Goal: Information Seeking & Learning: Compare options

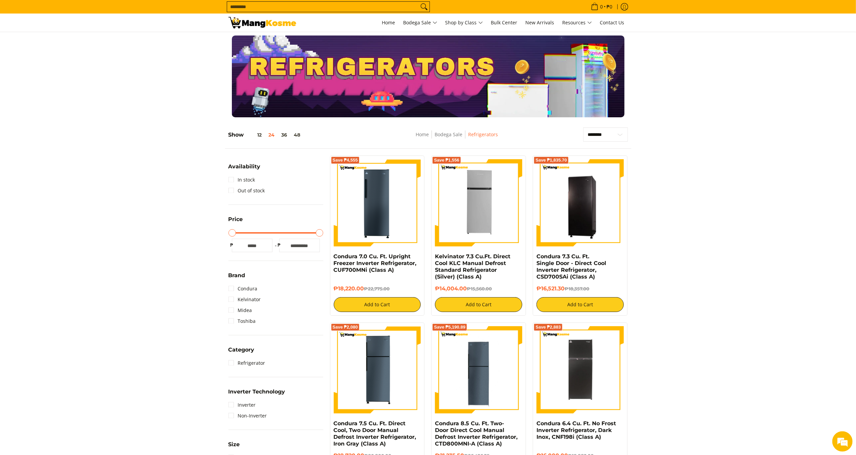
click at [295, 7] on input "Search..." at bounding box center [323, 7] width 192 height 10
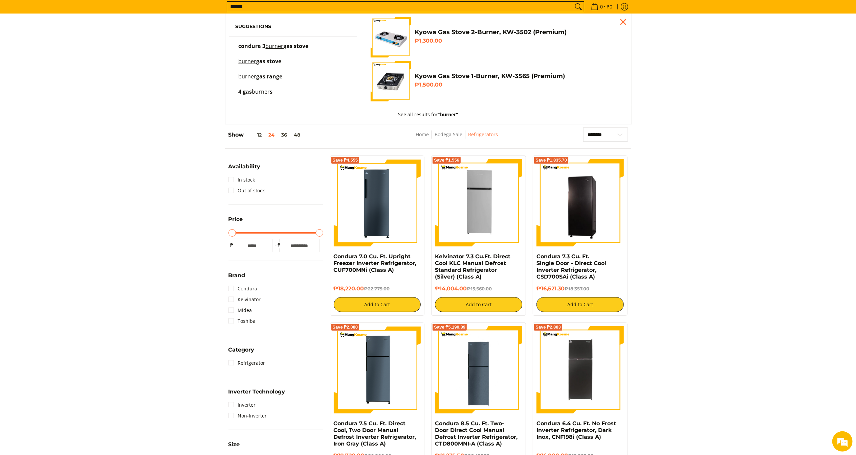
type input "******"
click at [478, 39] on h6 "₱1,300.00" at bounding box center [517, 41] width 206 height 7
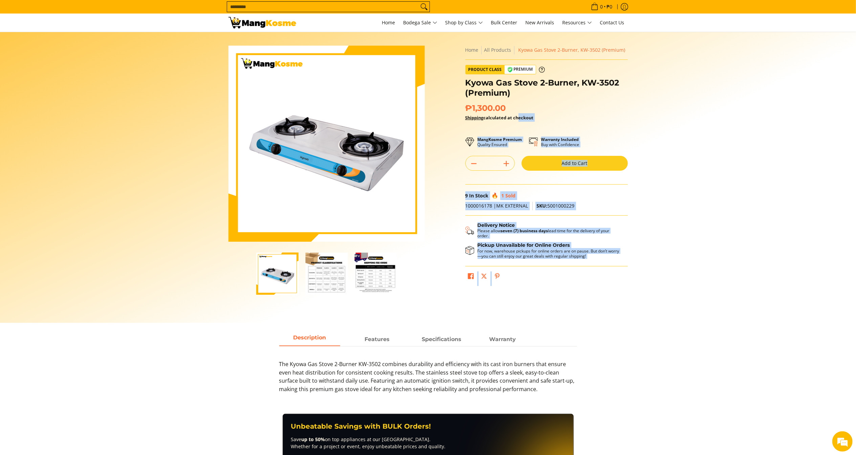
drag, startPoint x: 516, startPoint y: 115, endPoint x: 463, endPoint y: 106, distance: 53.8
click at [463, 106] on div "**********" at bounding box center [546, 168] width 169 height 244
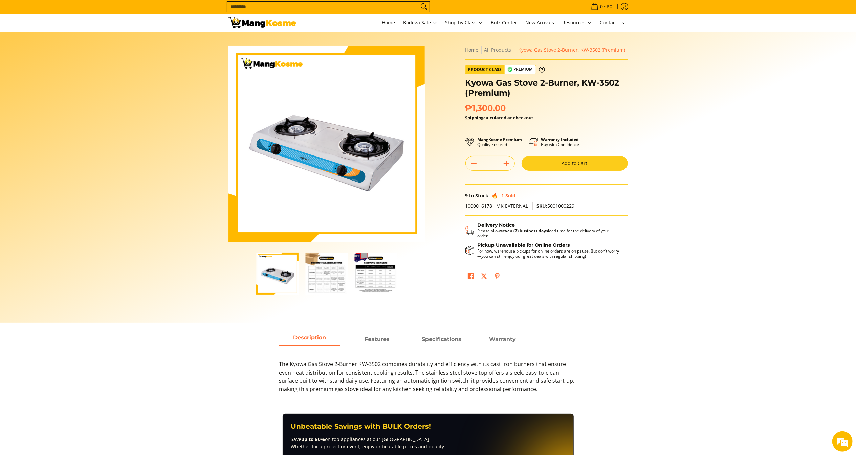
click at [535, 99] on div "Kyowa Gas Stove 2-Burner, KW-3502 (Premium)" at bounding box center [546, 90] width 162 height 25
drag, startPoint x: 507, startPoint y: 105, endPoint x: 466, endPoint y: 104, distance: 40.3
click at [466, 104] on h2 "₱1,300.00 Save ₱-1,300" at bounding box center [546, 108] width 162 height 10
copy span "₱1,300.00"
click at [365, 9] on input "Search..." at bounding box center [323, 7] width 192 height 10
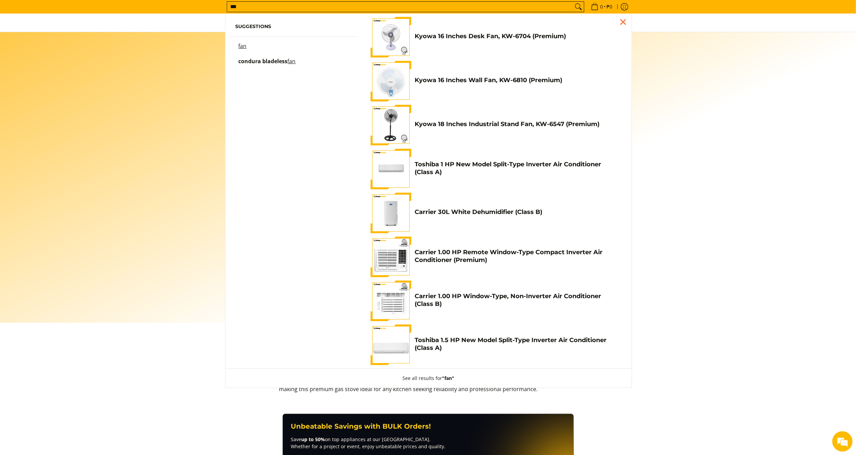
type input "***"
click at [573, 2] on button "Search" at bounding box center [578, 7] width 11 height 10
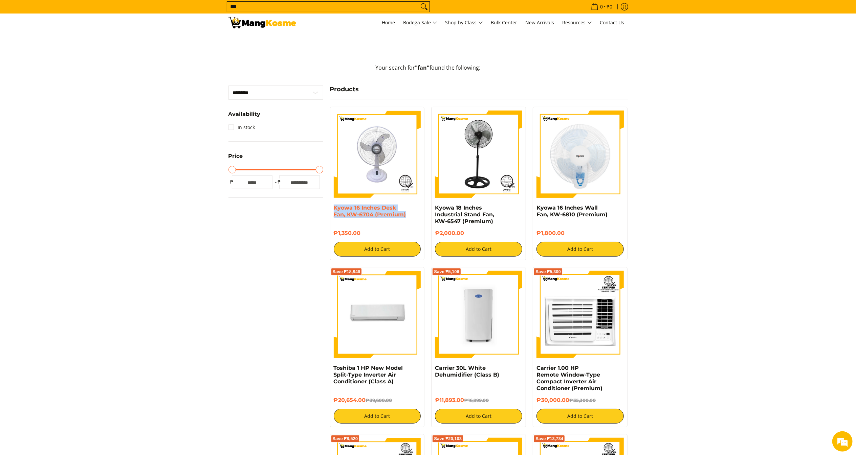
copy link "Kyowa 16 Inches Desk Fan, KW-6704 (Premium)"
drag, startPoint x: 416, startPoint y: 218, endPoint x: 333, endPoint y: 208, distance: 83.1
click at [334, 208] on h4 "Kyowa 16 Inches Desk Fan, KW-6704 (Premium)" at bounding box center [377, 212] width 87 height 14
drag, startPoint x: 366, startPoint y: 235, endPoint x: 332, endPoint y: 235, distance: 33.5
click at [332, 235] on div "Kyowa 16 Inches Desk Fan, KW-6704 (Premium) ₱1,350.00 Add to Cart" at bounding box center [377, 184] width 95 height 154
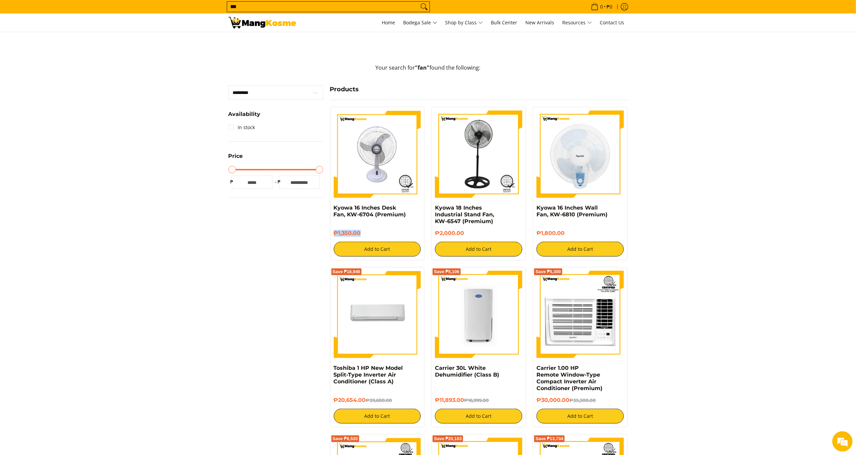
copy h6 "₱1,350.00"
copy link "Kyowa 18 Inches Industrial Stand Fan, KW-6547 (Premium)"
drag, startPoint x: 501, startPoint y: 222, endPoint x: 434, endPoint y: 209, distance: 68.8
click at [434, 209] on div "Kyowa 18 Inches Industrial Stand Fan, KW-6547 (Premium) ₱2,000.00 Add to Cart" at bounding box center [478, 184] width 95 height 154
copy h6 "₱2,000.00"
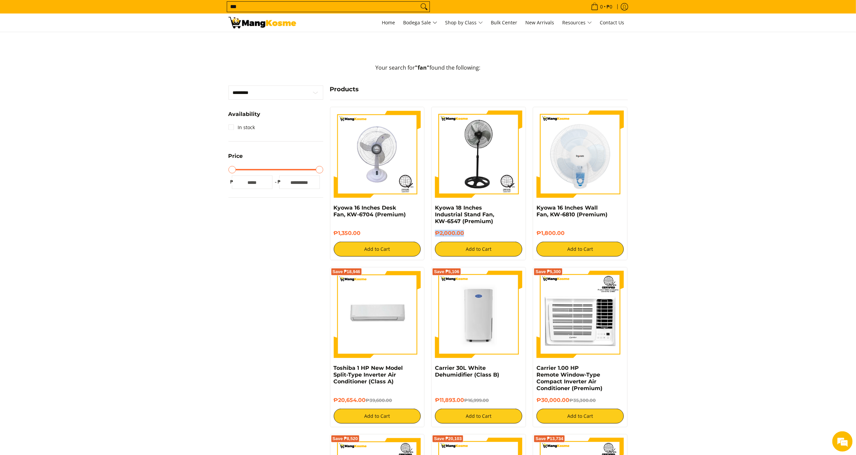
drag, startPoint x: 468, startPoint y: 233, endPoint x: 431, endPoint y: 235, distance: 36.9
click at [431, 235] on div "Kyowa 18 Inches Industrial Stand Fan, KW-6547 (Premium) ₱2,000.00 Add to Cart" at bounding box center [478, 184] width 95 height 154
copy link "Kyowa 16 Inches Wall Fan, KW-6810 (Premium)"
drag, startPoint x: 611, startPoint y: 214, endPoint x: 535, endPoint y: 207, distance: 76.8
click at [535, 207] on div "Kyowa 16 Inches Wall Fan, KW-6810 (Premium) ₱1,800.00 Add to Cart" at bounding box center [580, 184] width 95 height 154
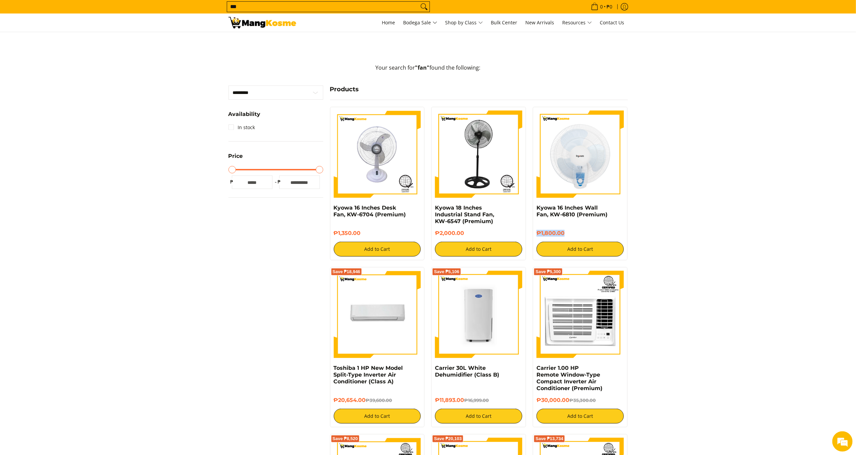
drag, startPoint x: 581, startPoint y: 234, endPoint x: 534, endPoint y: 240, distance: 47.4
click at [534, 240] on div "Kyowa 16 Inches Wall Fan, KW-6810 (Premium) ₱1,800.00 Add to Cart" at bounding box center [580, 184] width 95 height 154
copy h6 "₱1,800.00"
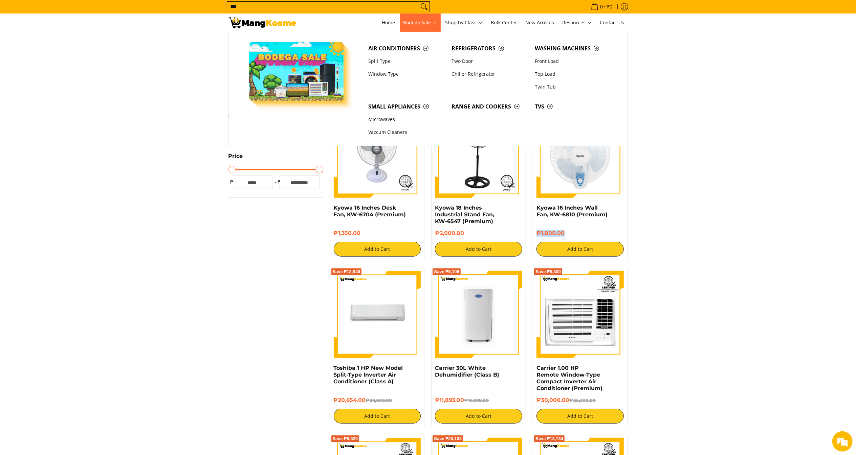
click at [409, 25] on span "Bodega Sale" at bounding box center [420, 23] width 34 height 8
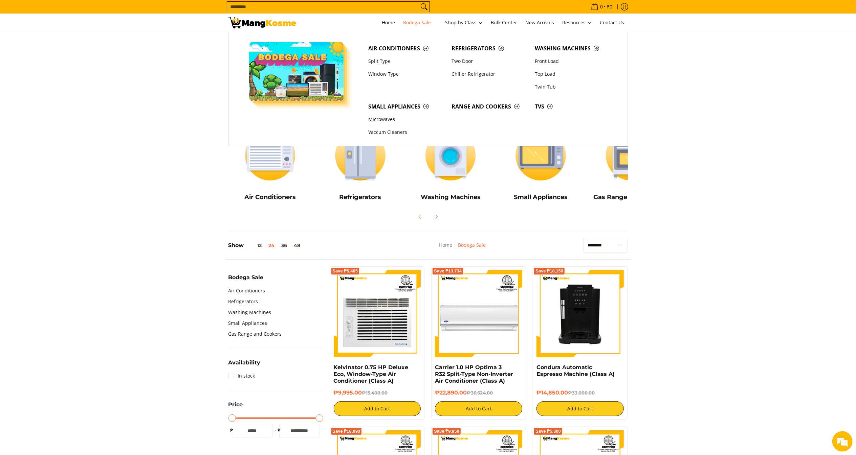
click at [734, 98] on div at bounding box center [428, 77] width 856 height 82
click at [395, 50] on span "Air Conditioners" at bounding box center [406, 48] width 76 height 8
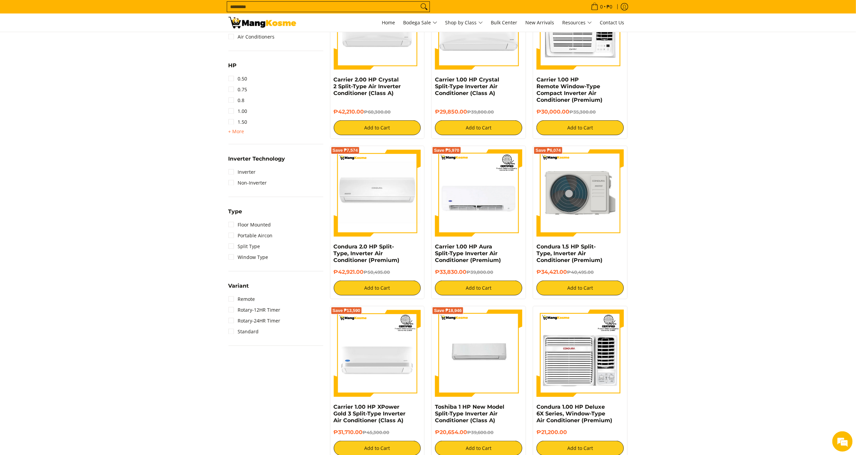
scroll to position [351, 0]
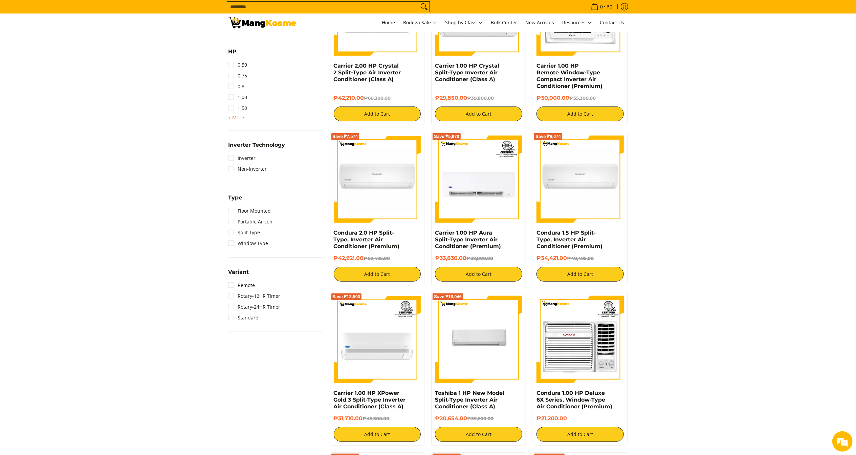
click at [240, 110] on link "1.50" at bounding box center [237, 108] width 19 height 11
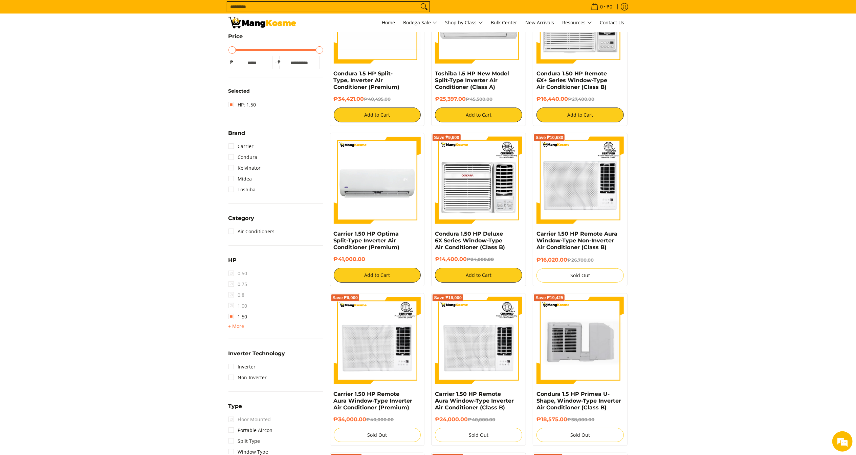
scroll to position [95, 0]
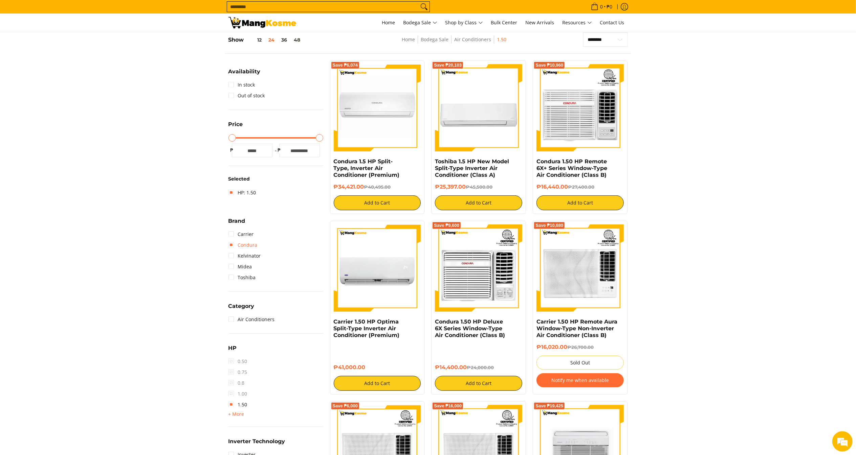
click at [250, 241] on link "Condura" at bounding box center [242, 245] width 29 height 11
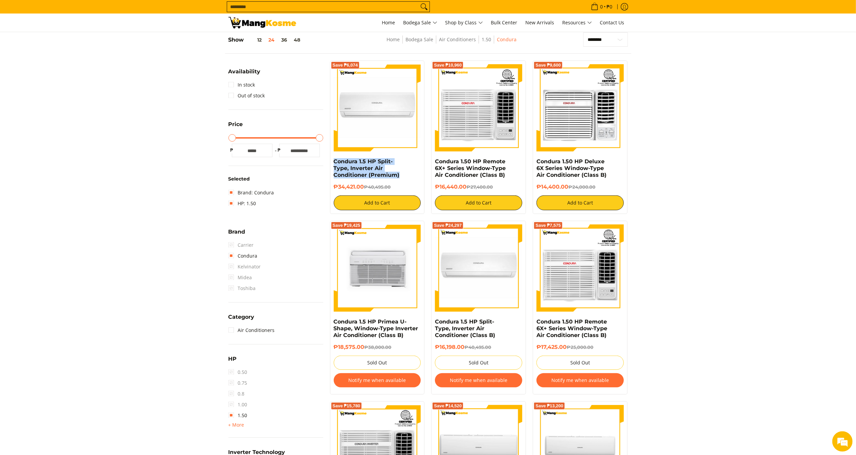
drag, startPoint x: 402, startPoint y: 179, endPoint x: 332, endPoint y: 162, distance: 72.2
click at [332, 162] on div "Save ₱6,074 Condura 1.5 HP Split-Type, Inverter Air Conditioner (Premium) ₱34,4…" at bounding box center [377, 138] width 95 height 154
copy link "Condura 1.5 HP Split-Type, Inverter Air Conditioner (Premium)"
copy h6 "₱34,421.00"
drag, startPoint x: 363, startPoint y: 189, endPoint x: 330, endPoint y: 187, distance: 32.5
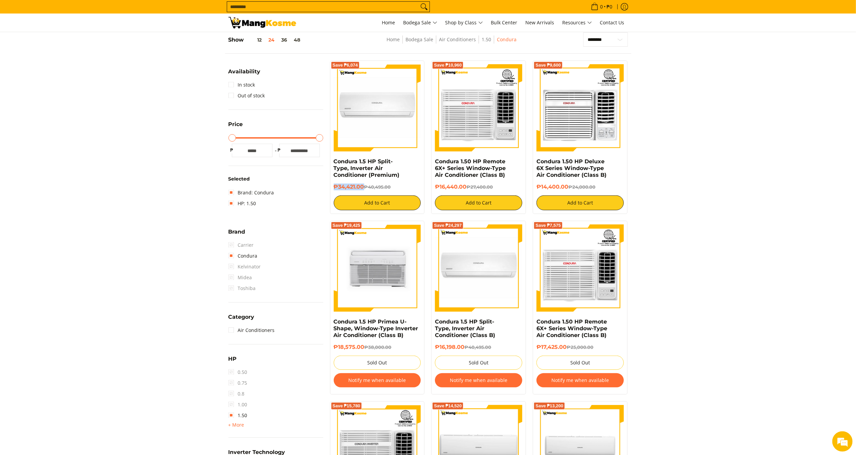
click at [330, 187] on div "Save ₱6,074 Condura 1.5 HP Split-Type, Inverter Air Conditioner (Premium) ₱34,4…" at bounding box center [377, 138] width 95 height 154
copy link "Condura 1.50 HP Remote 6X+ Series Window-Type Air Conditioner (Class B)"
drag, startPoint x: 520, startPoint y: 177, endPoint x: 432, endPoint y: 162, distance: 89.6
click at [432, 162] on div "Save ₱10,960 Condura 1.50 HP Remote 6X+ Series Window-Type Air Conditioner (Cla…" at bounding box center [478, 138] width 95 height 154
copy h6 "₱16,440.00"
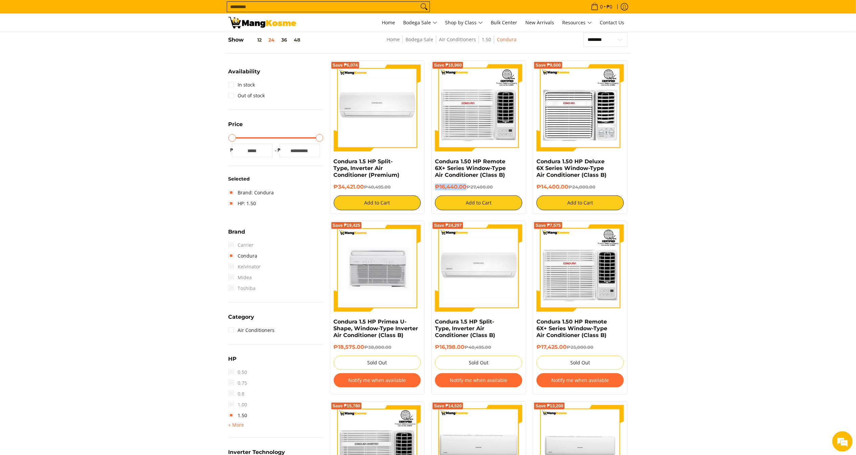
drag, startPoint x: 467, startPoint y: 185, endPoint x: 436, endPoint y: 187, distance: 31.2
click at [436, 187] on h6 "₱16,440.00 ₱27,400.00" at bounding box center [478, 187] width 87 height 7
drag, startPoint x: 619, startPoint y: 176, endPoint x: 536, endPoint y: 162, distance: 84.0
click at [536, 162] on div "Save ₱9,600 Condura 1.50 HP Deluxe 6X Series Window-Type Air Conditioner (Class…" at bounding box center [580, 138] width 95 height 154
copy link "Condura 1.50 HP Deluxe 6X Series Window-Type Air Conditioner (Class B)"
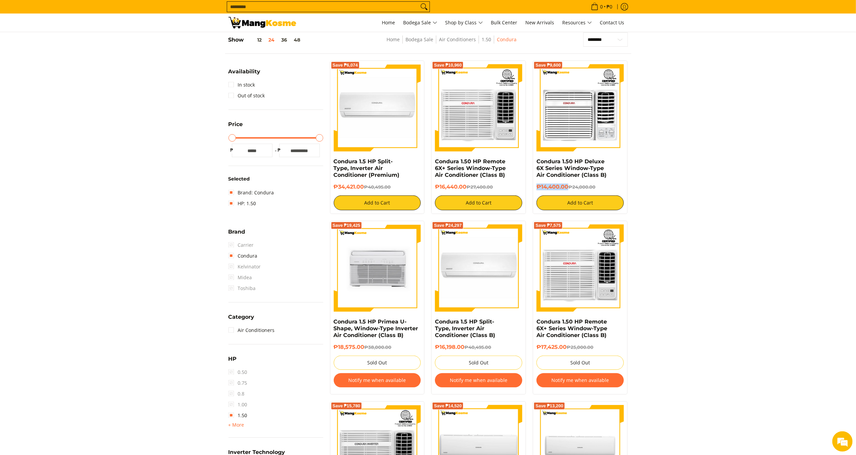
copy h6 "₱14,400.00"
drag, startPoint x: 568, startPoint y: 187, endPoint x: 535, endPoint y: 185, distance: 33.2
click at [535, 185] on div "Save ₱9,600 Condura 1.50 HP Deluxe 6X Series Window-Type Air Conditioner (Class…" at bounding box center [580, 138] width 95 height 154
click at [337, 6] on input "Search..." at bounding box center [323, 7] width 192 height 10
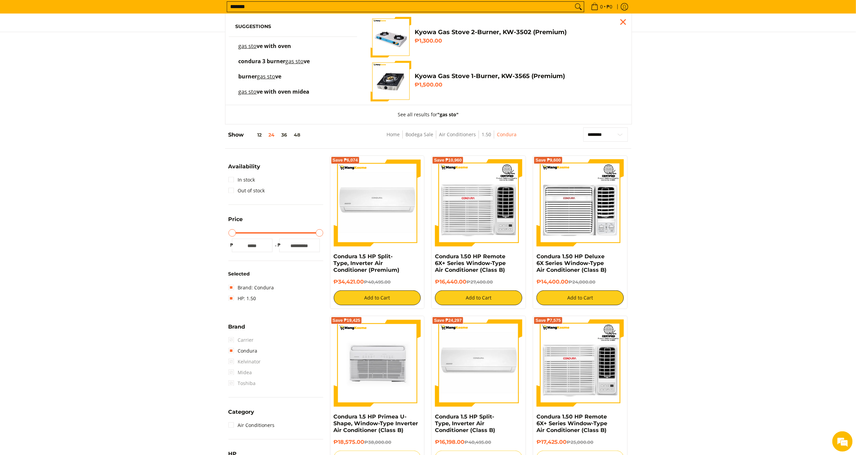
type input "*******"
click at [516, 48] on link "Kyowa Gas Stove 2-Burner, KW-3502 (Premium) ₱1,300.00" at bounding box center [495, 37] width 250 height 41
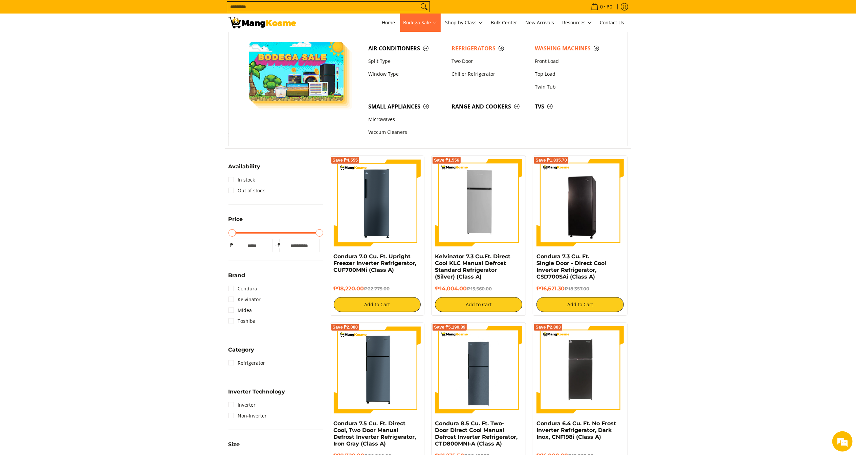
click at [588, 48] on span "Washing Machines" at bounding box center [573, 48] width 76 height 8
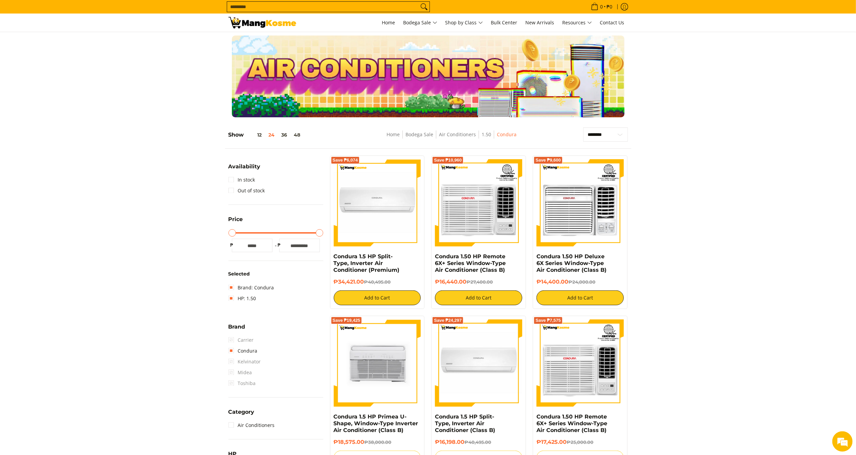
click at [312, 2] on input "Search..." at bounding box center [323, 7] width 192 height 10
type input "*********"
click at [419, 2] on button "Search" at bounding box center [424, 7] width 11 height 10
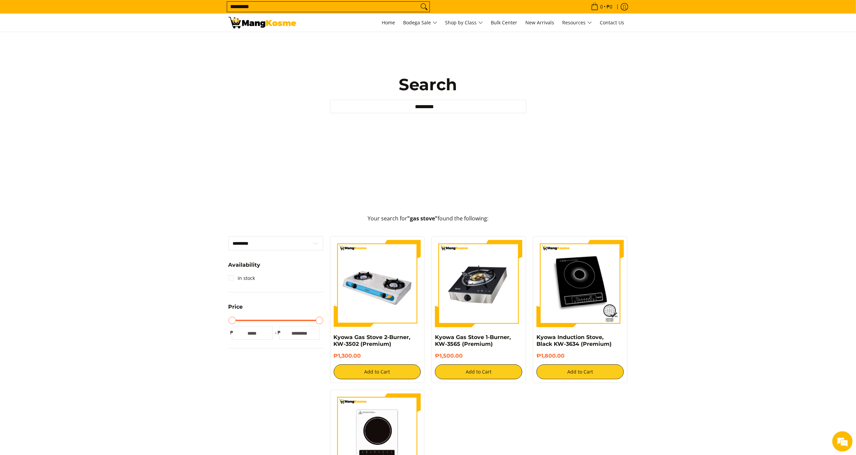
scroll to position [135, 0]
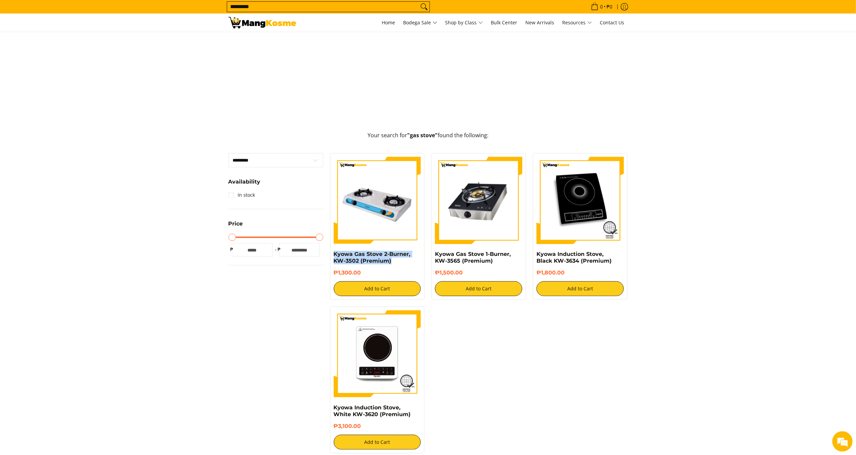
copy link "Kyowa Gas Stove 2-Burner, KW-3502 (Premium)"
drag, startPoint x: 369, startPoint y: 256, endPoint x: 330, endPoint y: 252, distance: 39.4
click at [330, 252] on div "Kyowa Gas Stove 2-Burner, KW-3502 (Premium) ₱1,300.00 Add to Cart" at bounding box center [377, 226] width 95 height 147
copy h6 "₱1,300.00"
drag, startPoint x: 370, startPoint y: 273, endPoint x: 332, endPoint y: 275, distance: 37.6
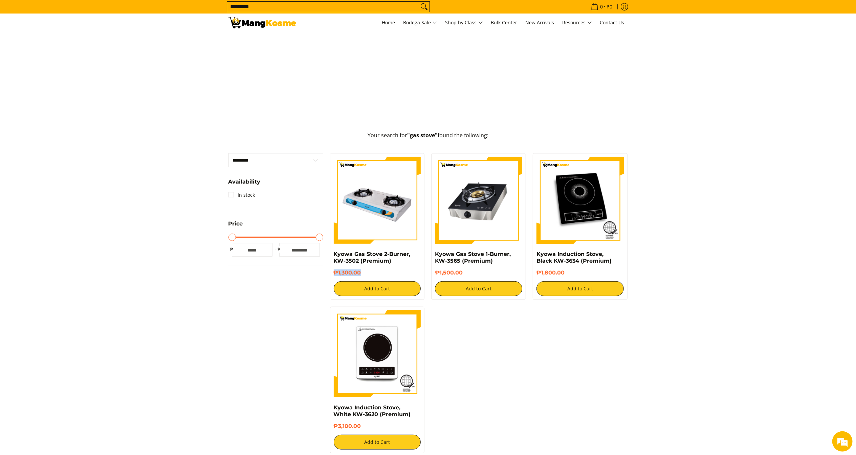
click at [332, 275] on div "Kyowa Gas Stove 2-Burner, KW-3502 (Premium) ₱1,300.00 Add to Cart" at bounding box center [377, 226] width 95 height 147
copy link "Kyowa Gas Stove 1-Burner, KW-3565 (Premium)"
drag, startPoint x: 501, startPoint y: 260, endPoint x: 436, endPoint y: 256, distance: 65.7
click at [435, 256] on h4 "Kyowa Gas Stove 1-Burner, KW-3565 (Premium)" at bounding box center [478, 258] width 87 height 14
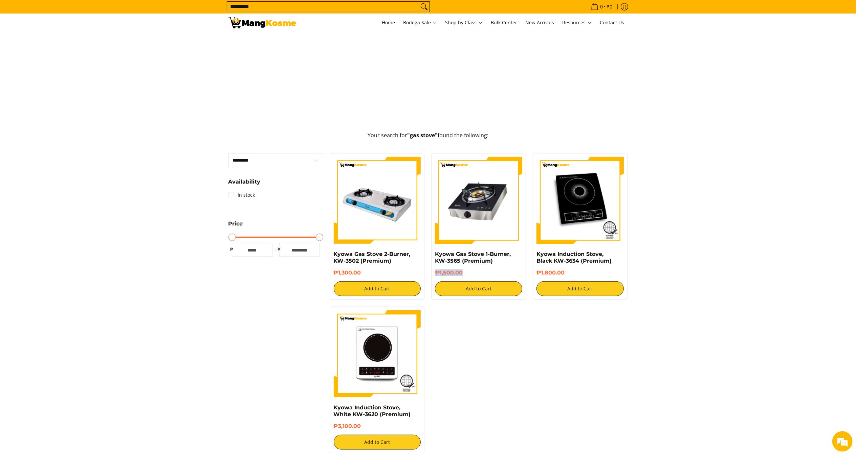
copy h6 "₱1,500.00"
drag, startPoint x: 485, startPoint y: 272, endPoint x: 434, endPoint y: 272, distance: 51.1
click at [434, 272] on div "Kyowa Gas Stove 1-Burner, KW-3565 (Premium) ₱1,500.00 Add to Cart" at bounding box center [478, 226] width 95 height 147
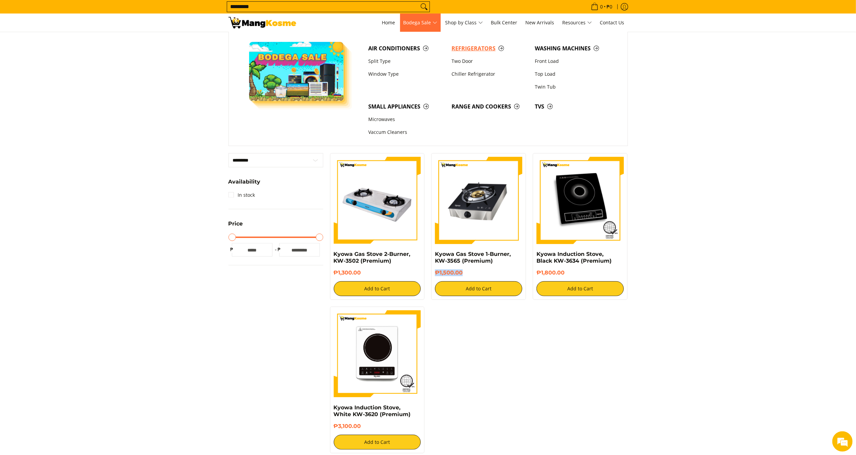
click at [460, 48] on span "Refrigerators" at bounding box center [489, 48] width 76 height 8
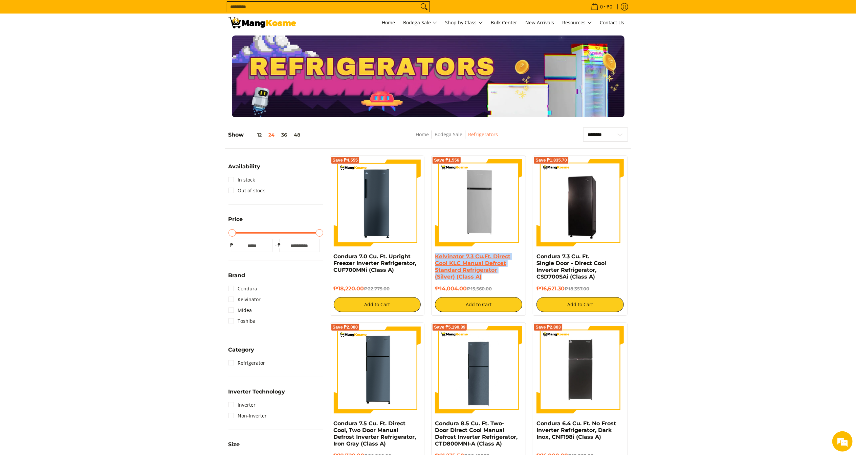
copy link "Kelvinator 7.3 Cu.Ft. Direct Cool KLC Manual Defrost Standard Refrigerator (Sil…"
drag, startPoint x: 496, startPoint y: 280, endPoint x: 435, endPoint y: 255, distance: 65.7
click at [435, 255] on h4 "Kelvinator 7.3 Cu.Ft. Direct Cool KLC Manual Defrost Standard Refrigerator (Sil…" at bounding box center [478, 266] width 87 height 27
drag, startPoint x: 468, startPoint y: 289, endPoint x: 432, endPoint y: 288, distance: 35.9
click at [432, 288] on div "Save ₱1,556 Kelvinator 7.3 Cu.Ft. Direct Cool KLC Manual Defrost Standard Refri…" at bounding box center [478, 236] width 95 height 160
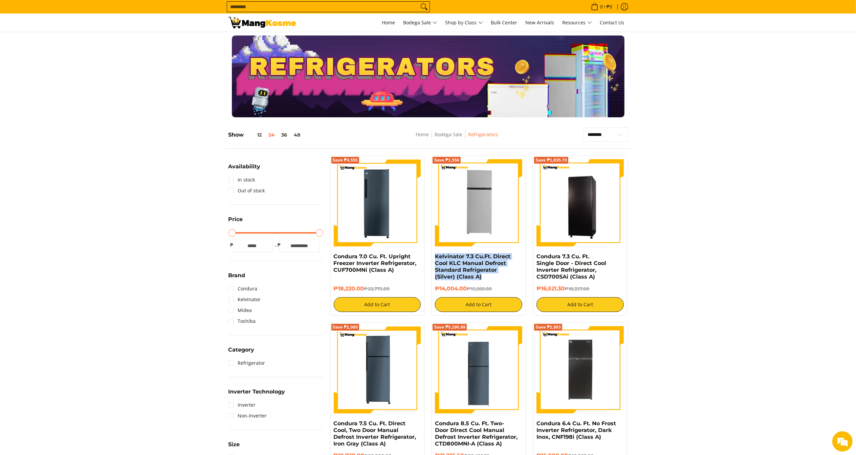
copy h6 "₱14,004.00"
copy link "Single Door - Direct Cool Inverter Refrigerator, CSD700SAi (Class A)"
copy link "Condura 7.3 Cu. Ft. Single Door - Direct Cool Inverter Refrigerator, CSD700SAi …"
drag, startPoint x: 601, startPoint y: 278, endPoint x: 535, endPoint y: 255, distance: 70.2
click at [535, 255] on div "Save ₱1,835.70 Condura 7.3 Cu. Ft. Single Door - Direct Cool Inverter Refrigera…" at bounding box center [580, 236] width 95 height 160
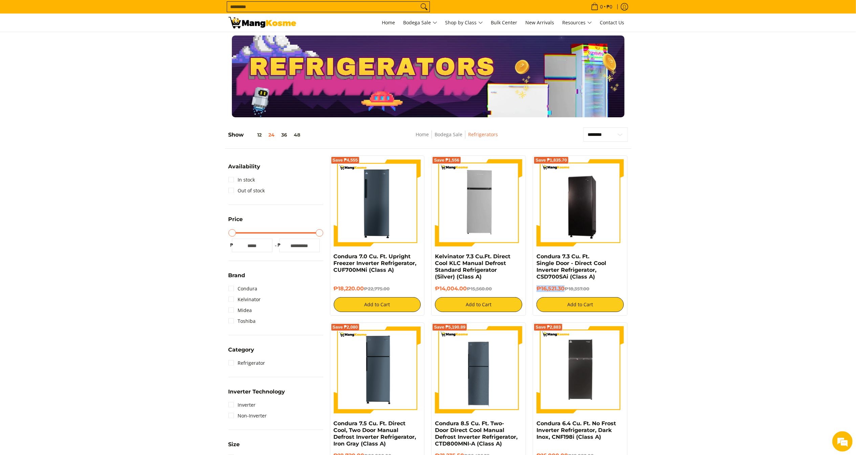
copy h6 "₱16,521.30"
drag, startPoint x: 566, startPoint y: 288, endPoint x: 531, endPoint y: 289, distance: 34.9
click at [531, 289] on div "Save ₱1,835.70 Condura 7.3 Cu. Ft. Single Door - Direct Cool Inverter Refrigera…" at bounding box center [580, 236] width 102 height 160
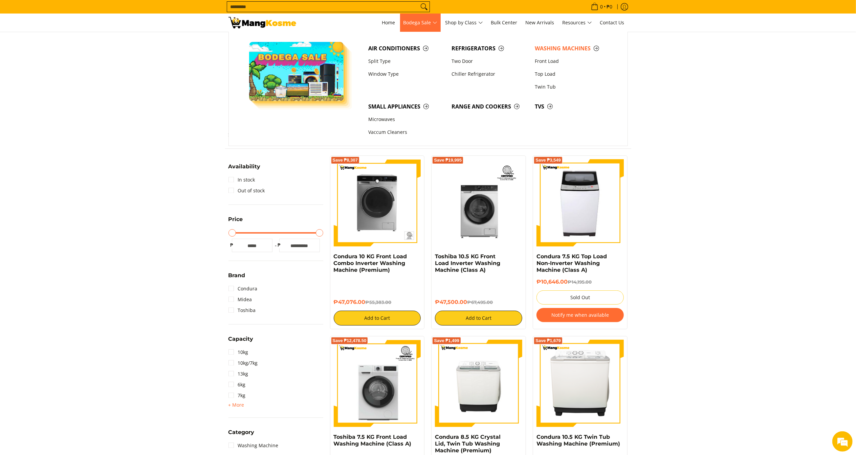
click at [415, 23] on span "Bodega Sale" at bounding box center [420, 23] width 34 height 8
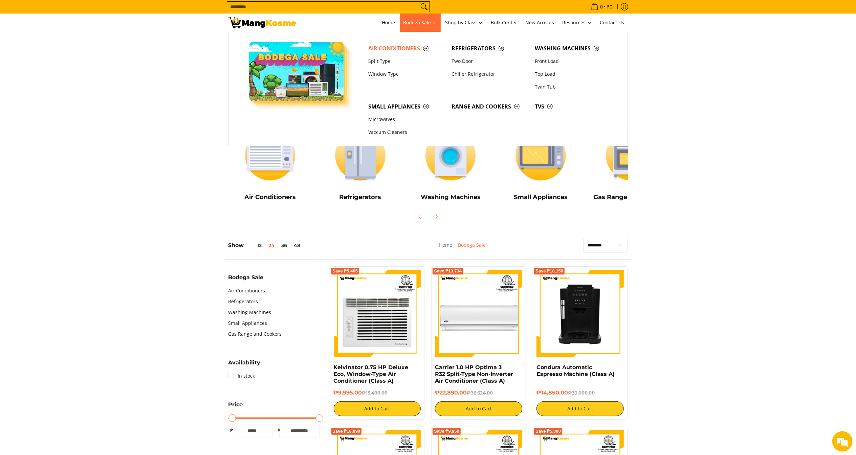
click at [407, 47] on span "Air Conditioners" at bounding box center [406, 48] width 76 height 8
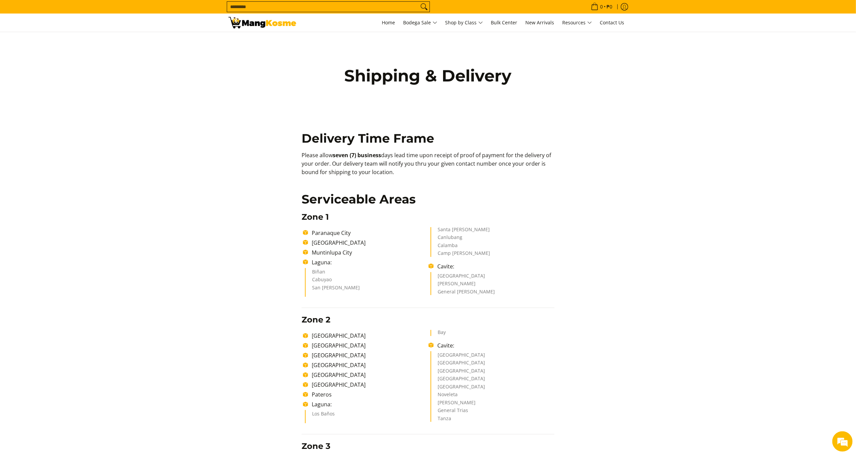
click at [552, 162] on p "Please allow seven (7) business days lead time upon receipt of proof of payment…" at bounding box center [427, 167] width 253 height 32
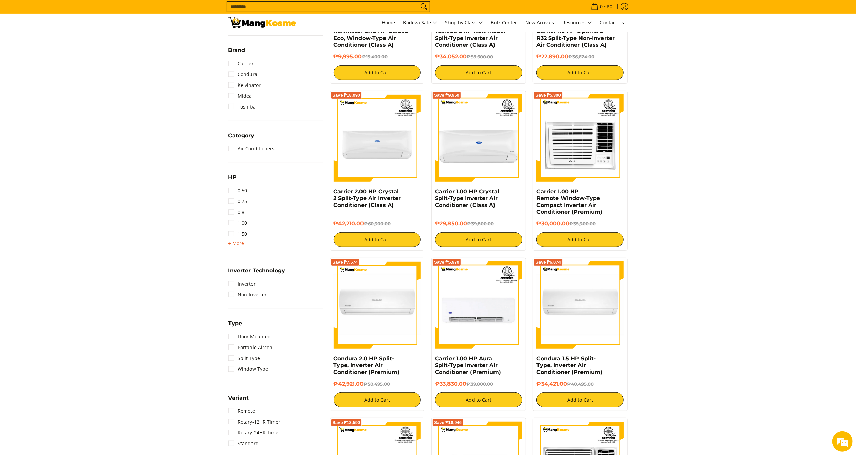
click at [232, 243] on span "+ More" at bounding box center [236, 243] width 16 height 5
click at [238, 244] on link "2.00" at bounding box center [237, 245] width 19 height 11
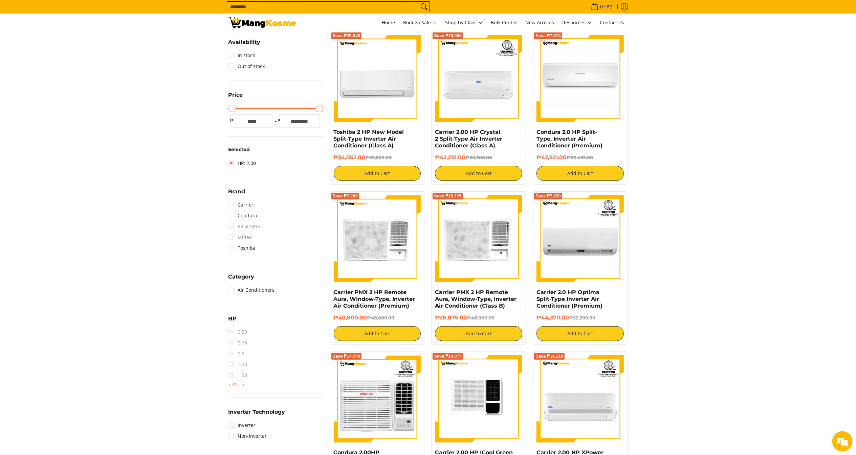
scroll to position [95, 0]
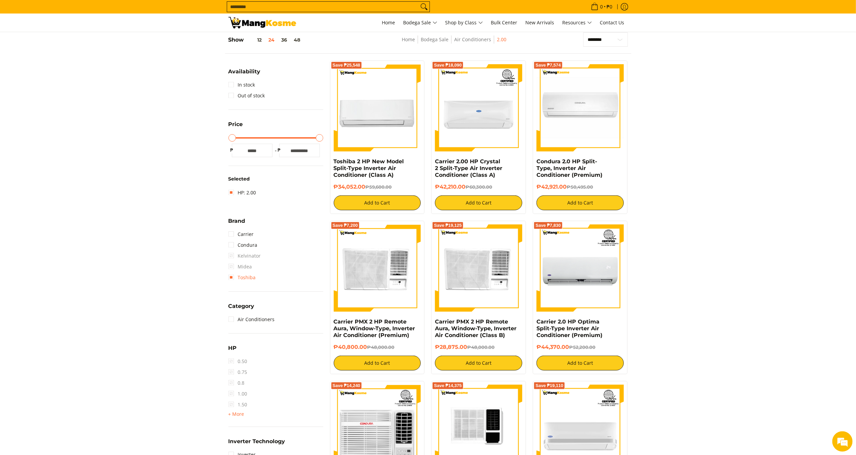
click at [244, 279] on link "Toshiba" at bounding box center [241, 277] width 27 height 11
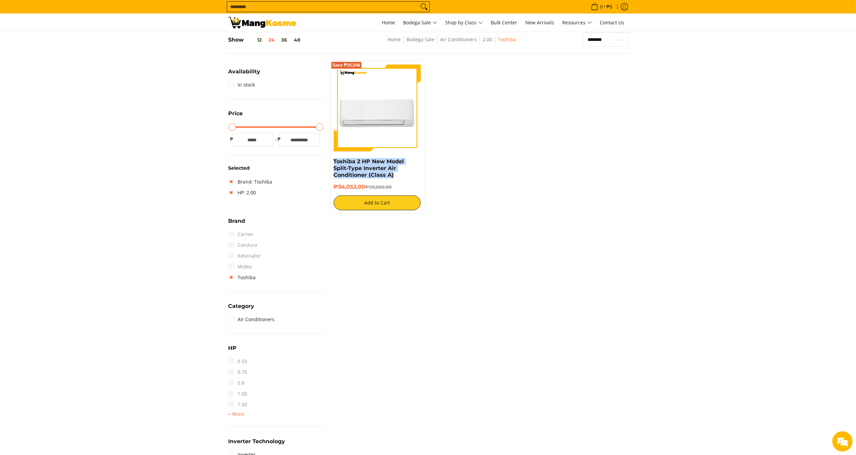
drag, startPoint x: 401, startPoint y: 178, endPoint x: 328, endPoint y: 159, distance: 75.1
click at [328, 159] on div "Save ₱25,548 Toshiba 2 HP New Model Split-Type Inverter Air Conditioner (Class …" at bounding box center [378, 138] width 102 height 154
copy link "Toshiba 2 HP New Model Split-Type Inverter Air Conditioner (Class A)"
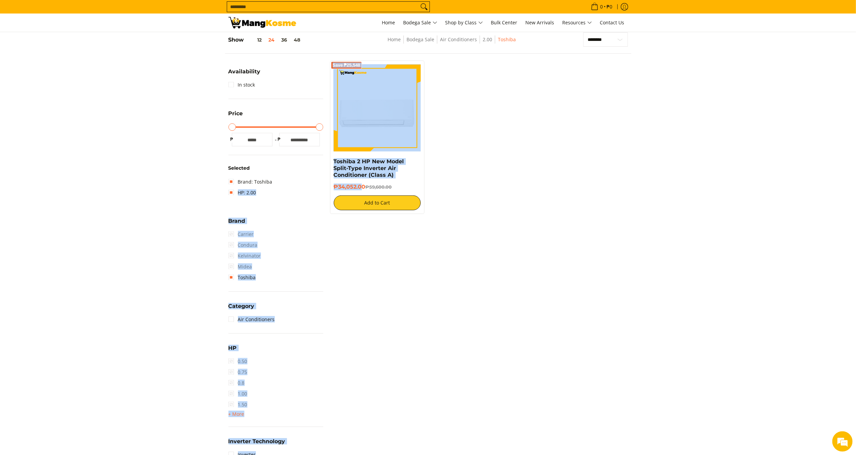
drag, startPoint x: 363, startPoint y: 187, endPoint x: 332, endPoint y: 186, distance: 30.8
click at [332, 186] on div "Save ₱25,548 Toshiba 2 HP New Model Split-Type Inverter Air Conditioner (Class …" at bounding box center [377, 138] width 95 height 154
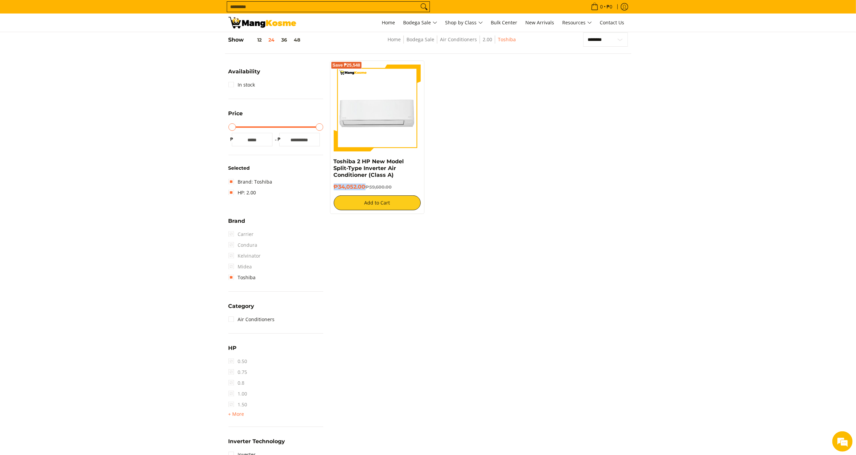
copy h6 "₱34,052.00"
drag, startPoint x: 365, startPoint y: 187, endPoint x: 329, endPoint y: 189, distance: 36.6
click at [329, 189] on div "Save ₱25,548 Toshiba 2 HP New Model Split-Type Inverter Air Conditioner (Class …" at bounding box center [378, 138] width 102 height 154
click at [307, 7] on input "Search..." at bounding box center [323, 7] width 192 height 10
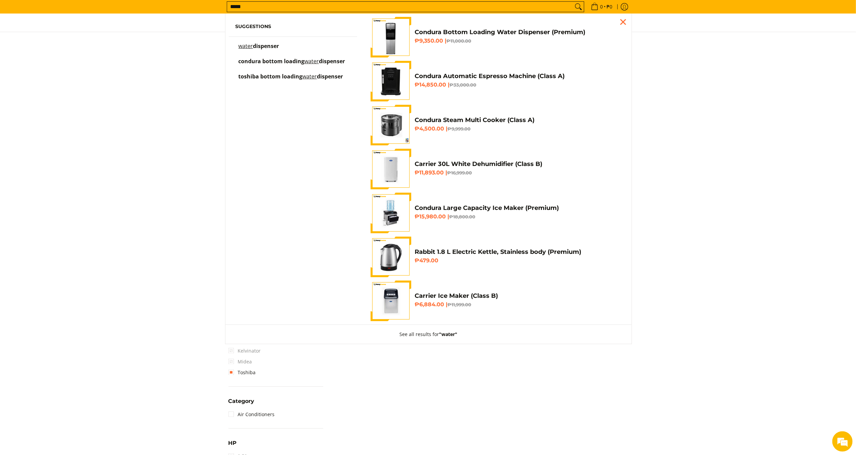
type input "*****"
click at [491, 45] on span "Condura Bottom Loading Water Dispenser (Premium) ₱9,350.00 | ₱11,000.00" at bounding box center [517, 37] width 206 height 18
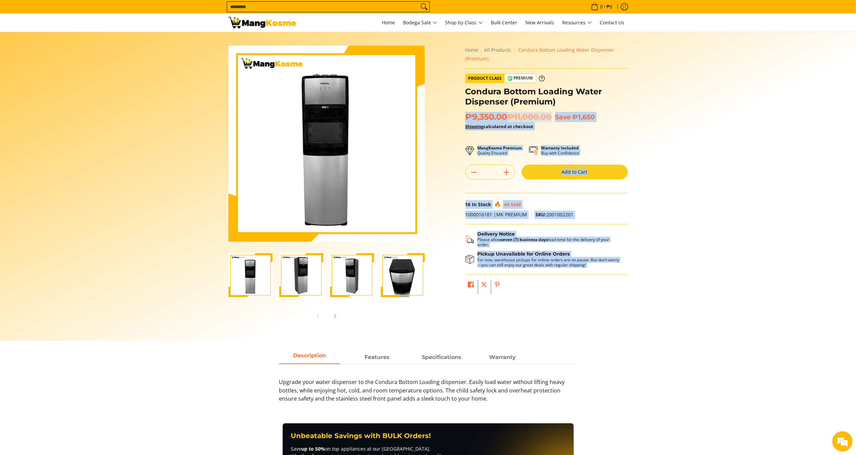
copy form "**********"
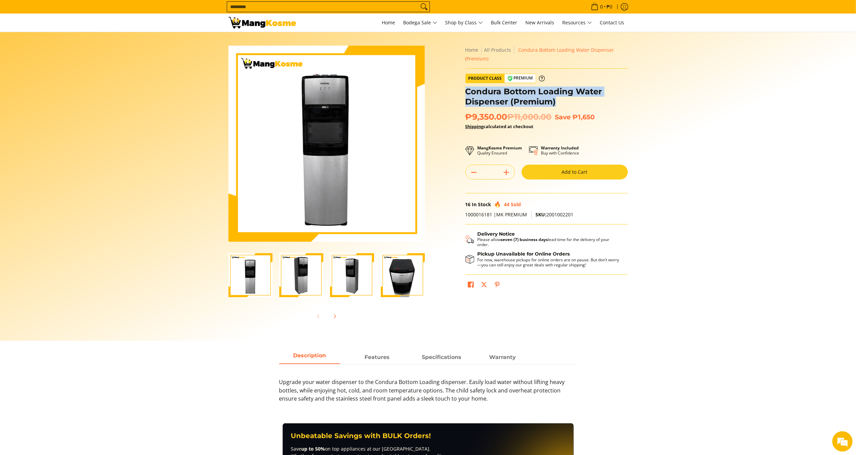
copy h1 "Condura Bottom Loading Water Dispenser (Premium)"
click at [465, 91] on h1 "Condura Bottom Loading Water Dispenser (Premium)" at bounding box center [546, 97] width 162 height 20
copy span "₱9,350.00"
drag, startPoint x: 507, startPoint y: 115, endPoint x: 466, endPoint y: 115, distance: 41.3
click at [466, 115] on span "₱9,350.00 ₱11,000.00" at bounding box center [508, 117] width 86 height 10
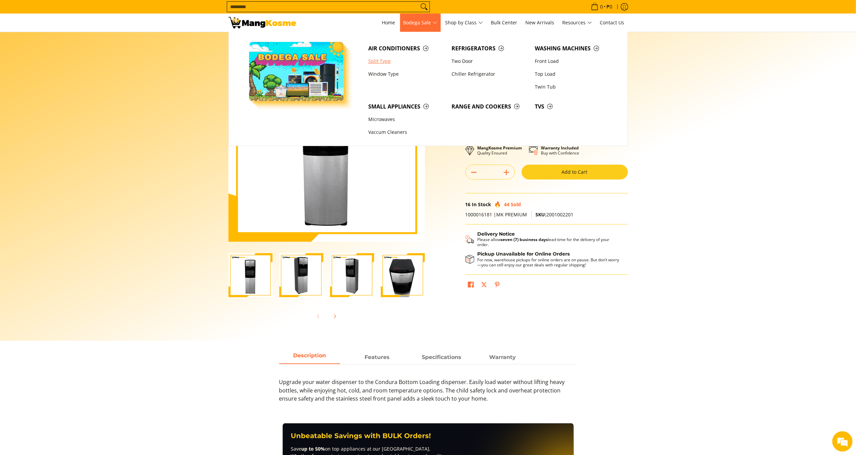
click at [381, 62] on link "Split Type" at bounding box center [406, 61] width 83 height 13
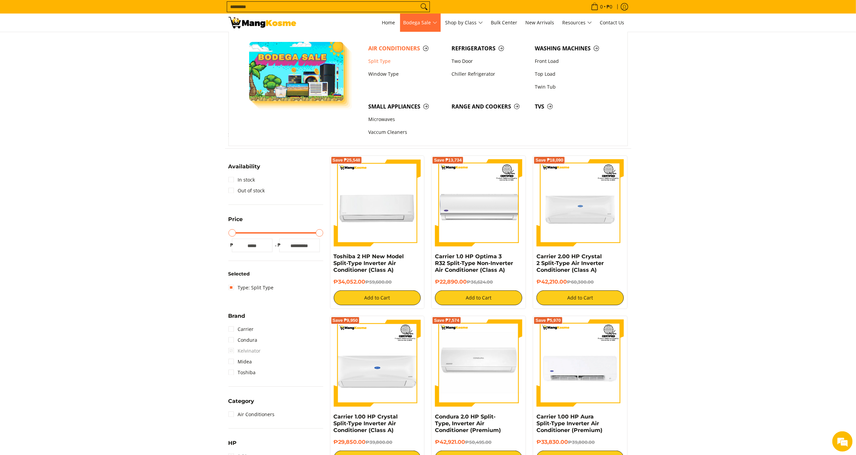
click at [418, 20] on span "Bodega Sale" at bounding box center [420, 23] width 34 height 8
